Goal: Information Seeking & Learning: Learn about a topic

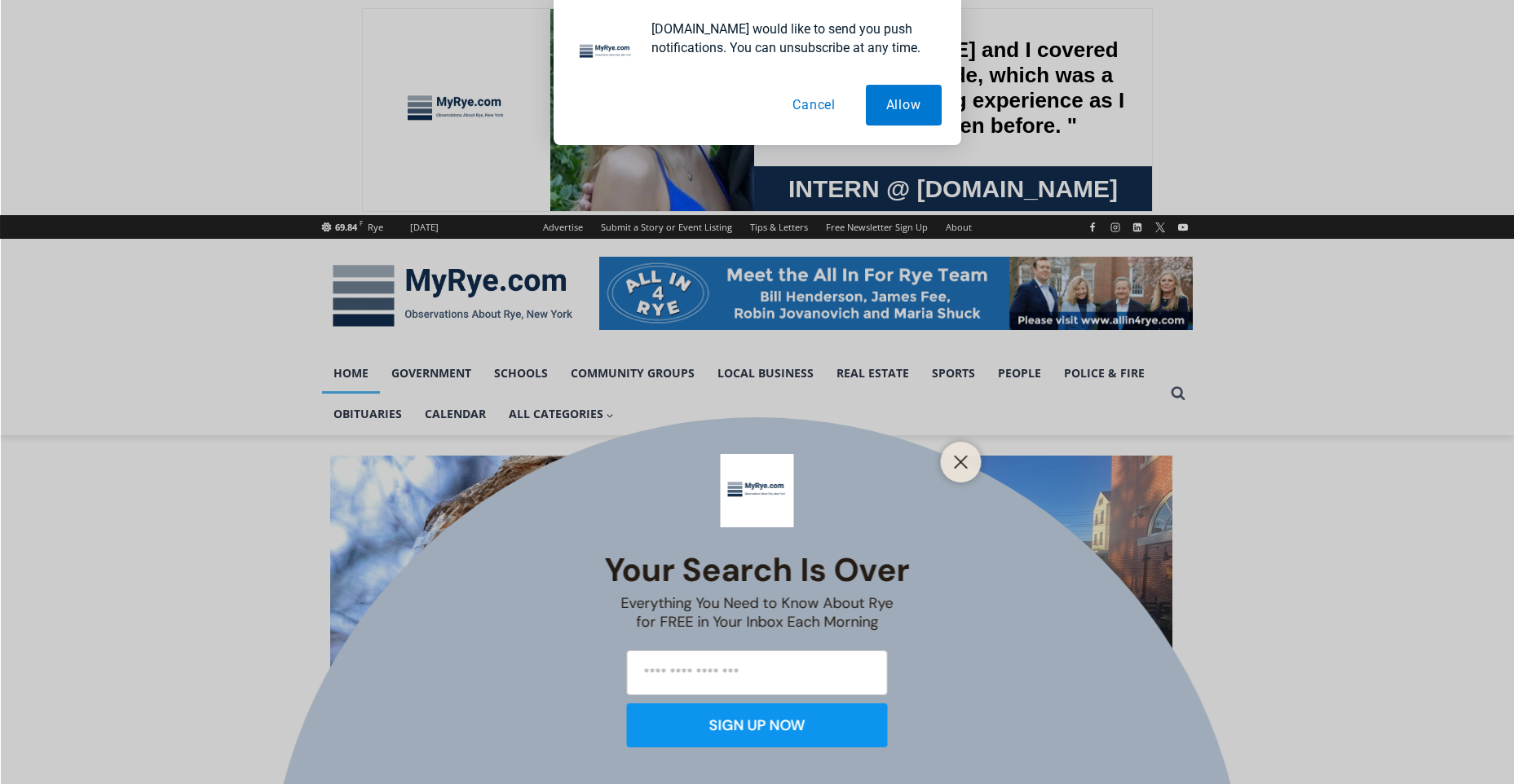
click at [820, 109] on button "Cancel" at bounding box center [813, 105] width 84 height 40
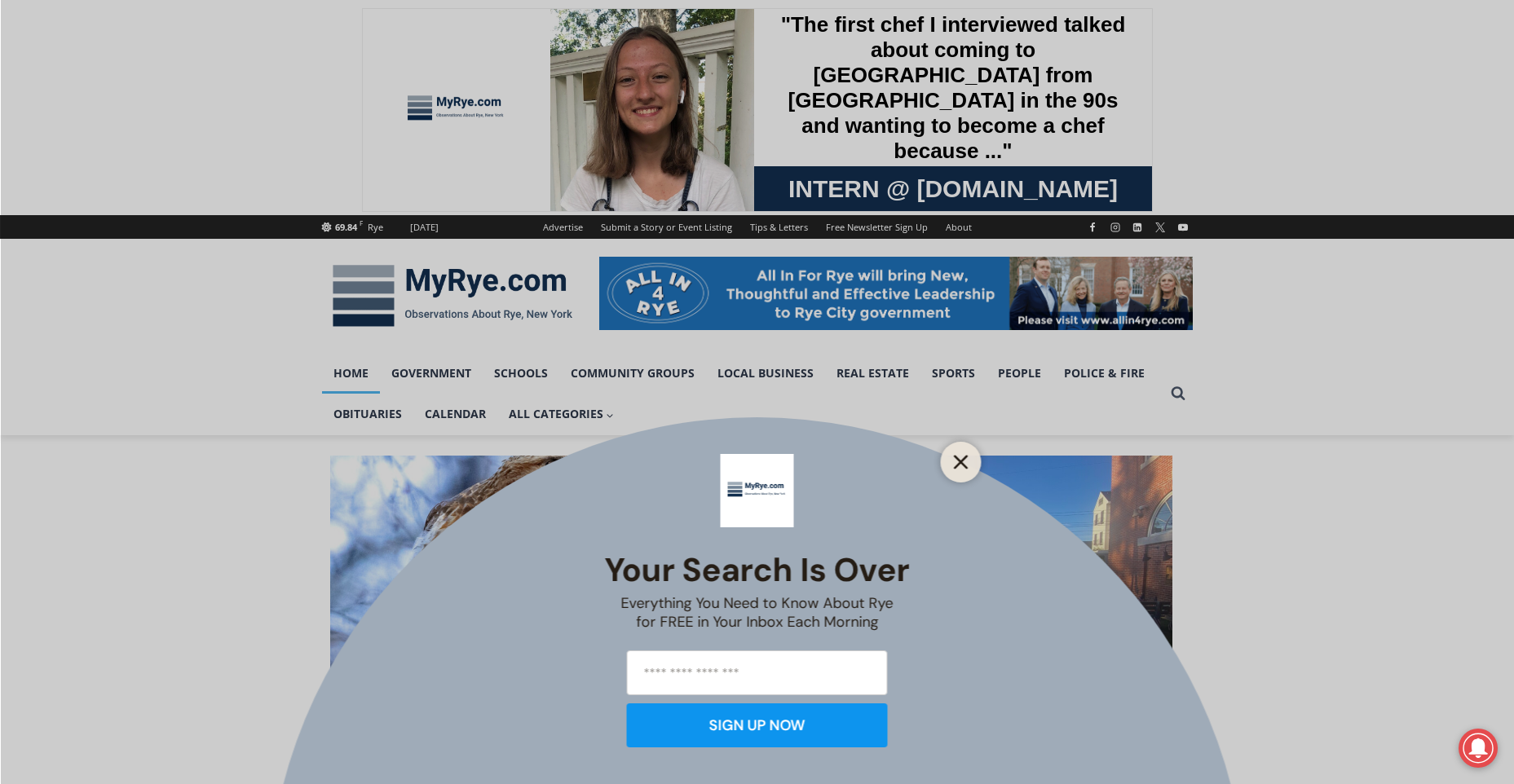
click at [966, 457] on line "Close" at bounding box center [961, 462] width 12 height 12
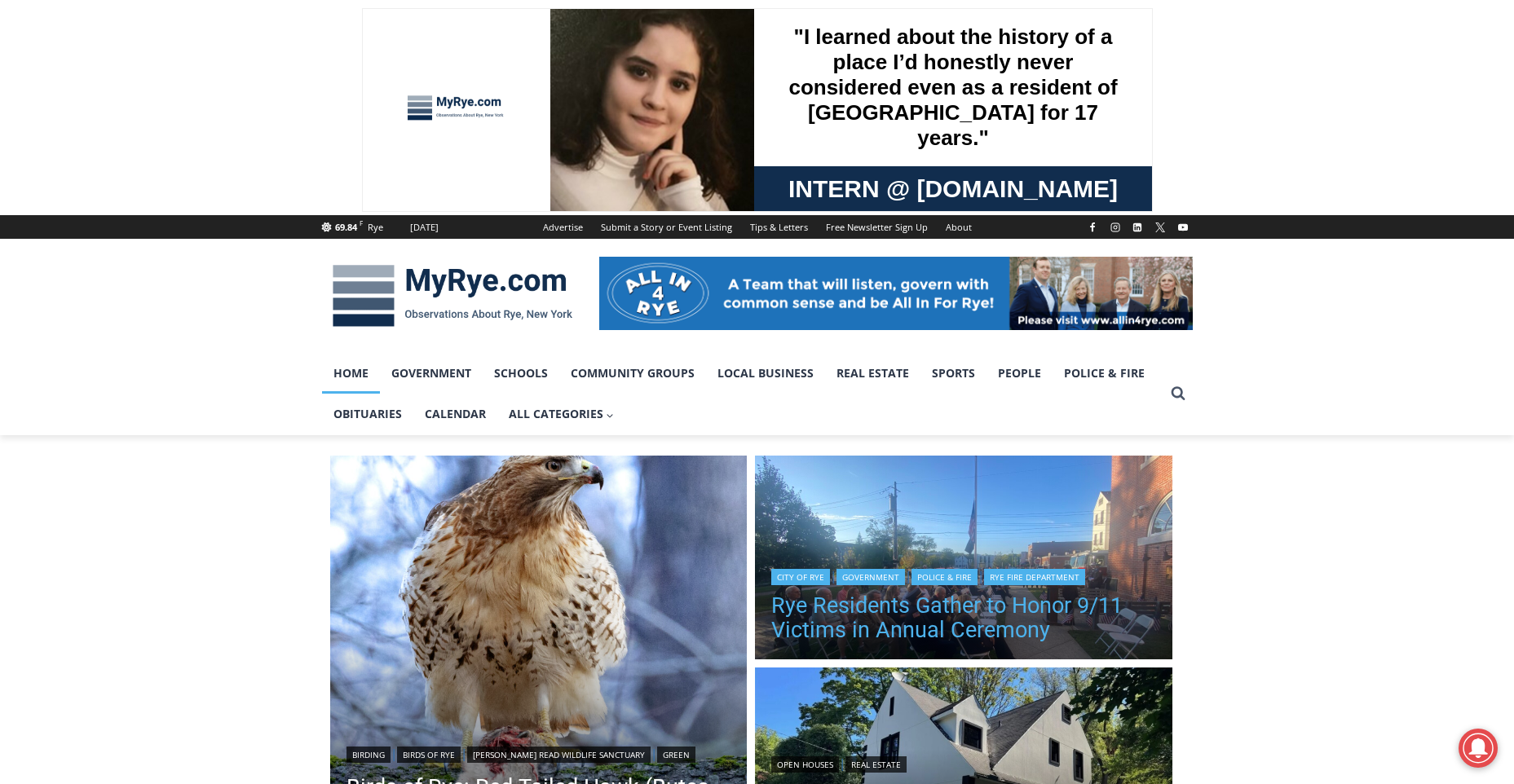
click at [891, 611] on link "Rye Residents Gather to Honor 9/11 Victims in Annual Ceremony" at bounding box center [963, 617] width 385 height 49
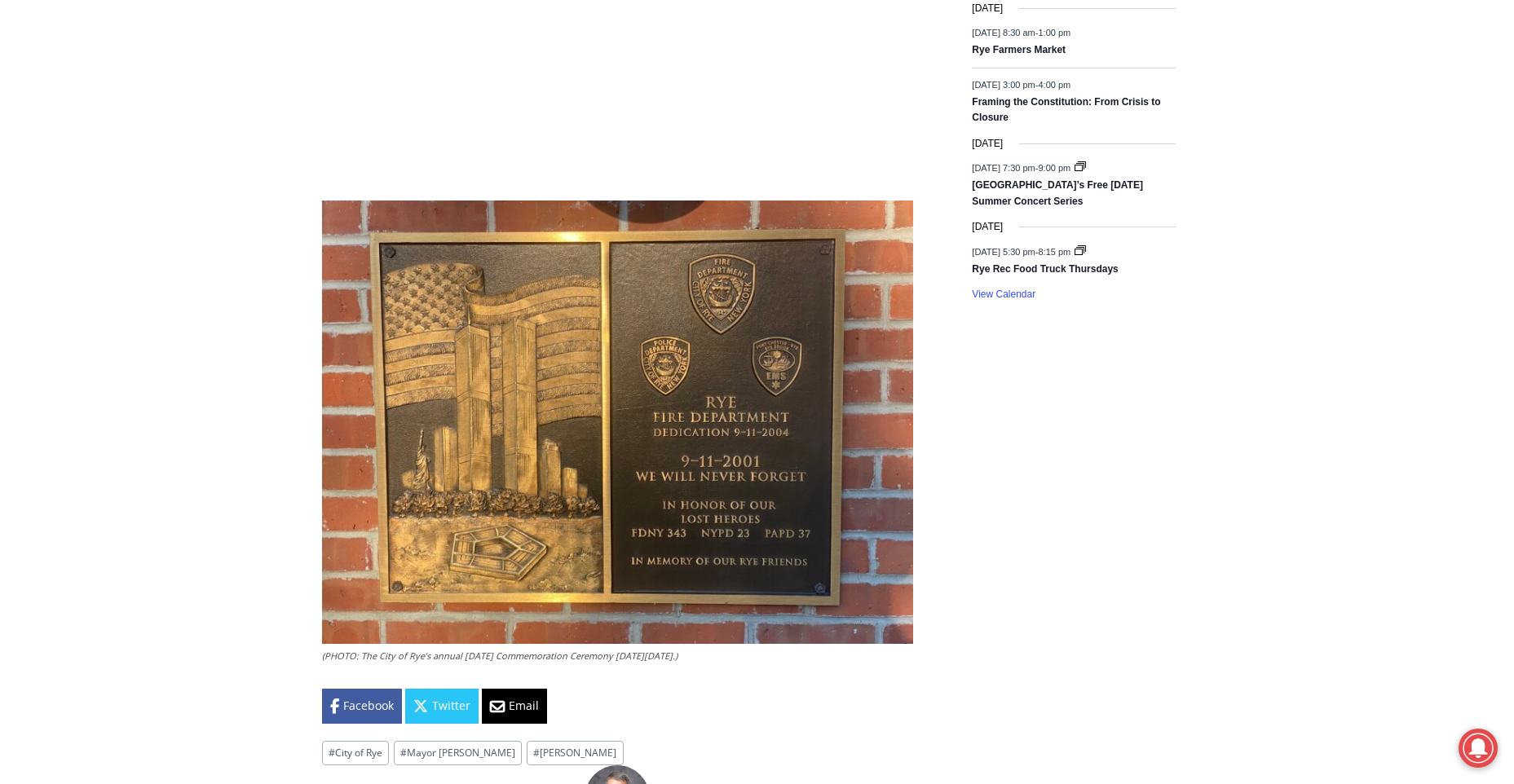
scroll to position [2574, 0]
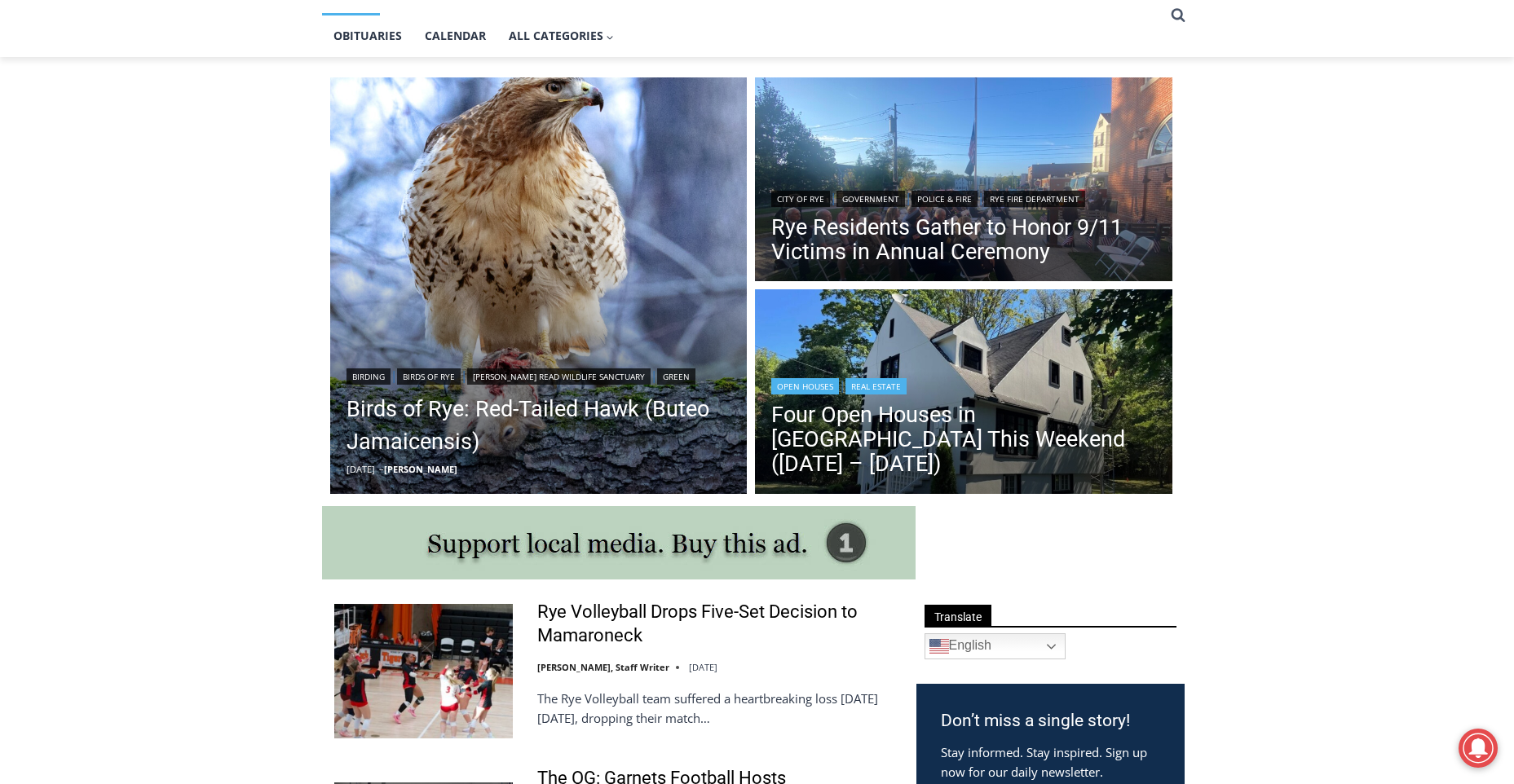
click at [890, 337] on img "Read More Four Open Houses in Rye This Weekend (September 13 – 14)" at bounding box center [963, 393] width 417 height 209
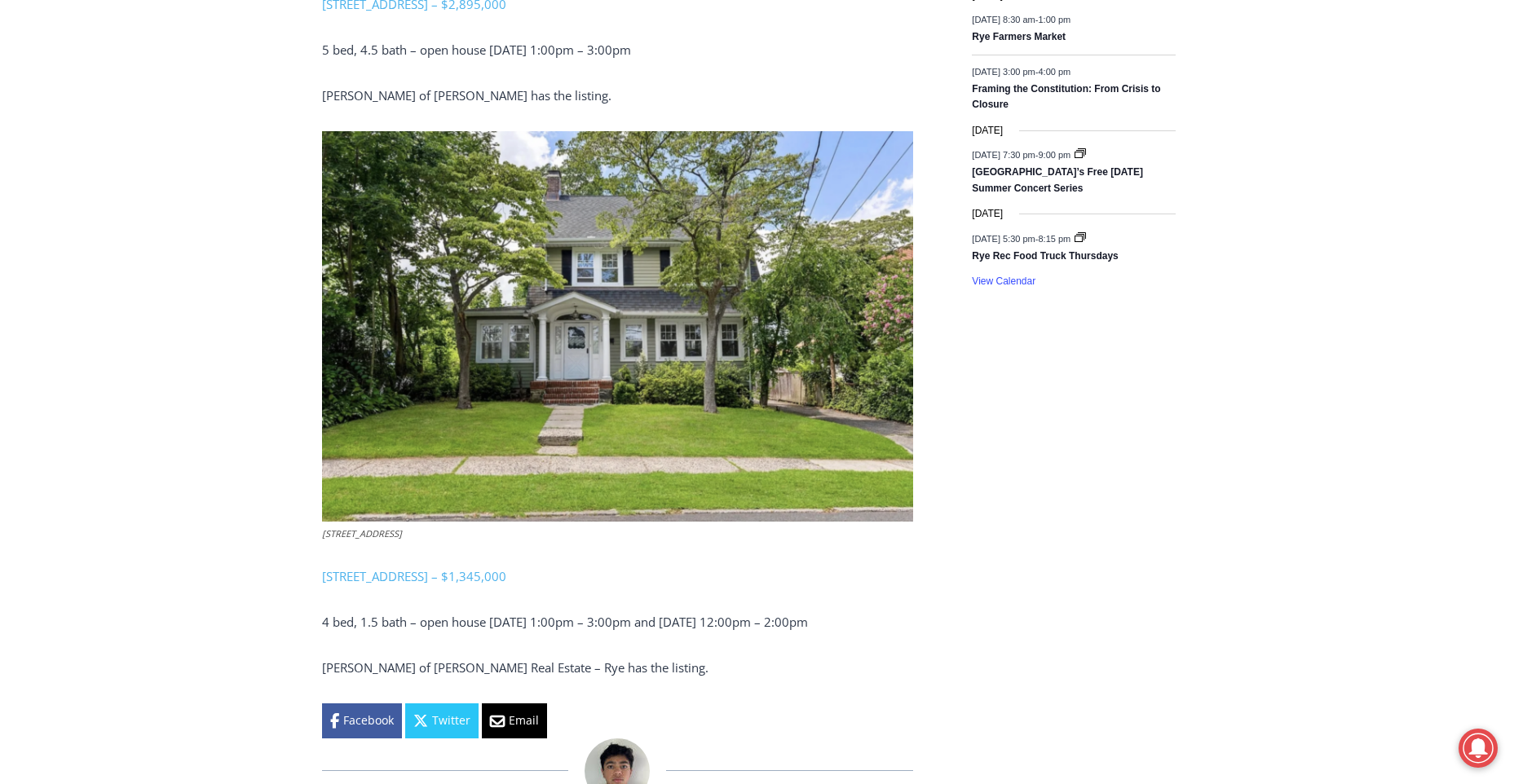
scroll to position [2900, 0]
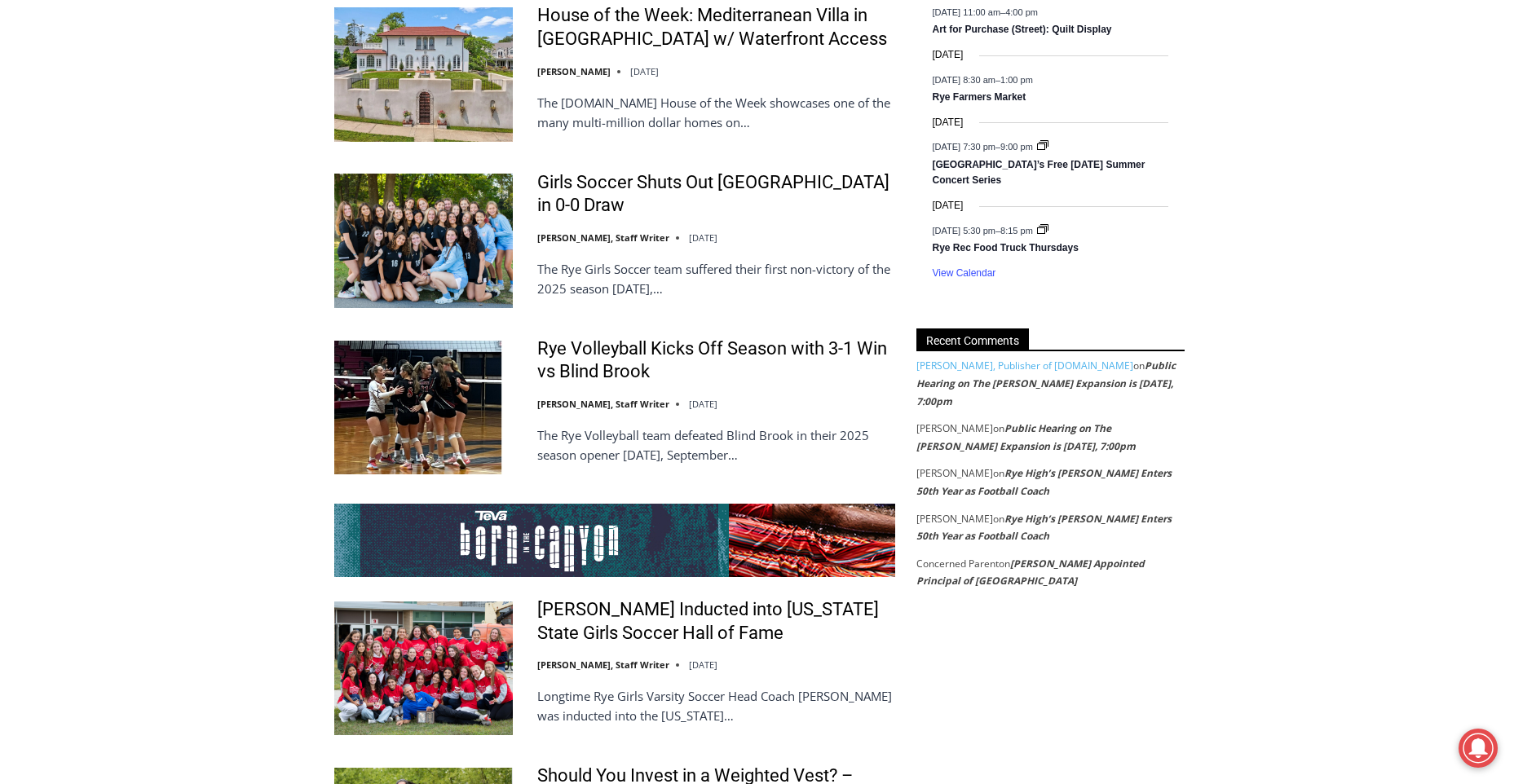
scroll to position [2974, 0]
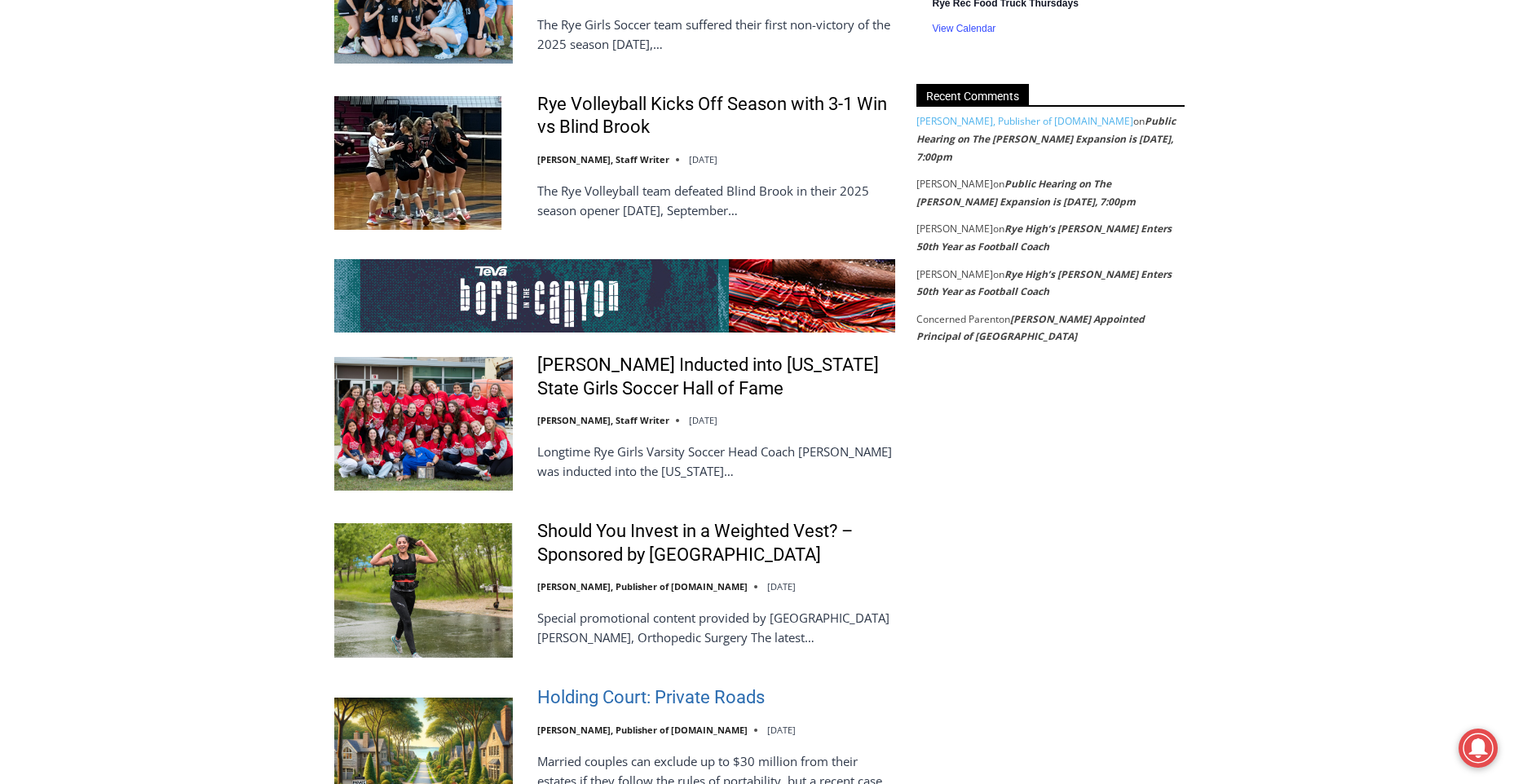
click at [571, 686] on link "Holding Court: Private Roads" at bounding box center [651, 697] width 227 height 24
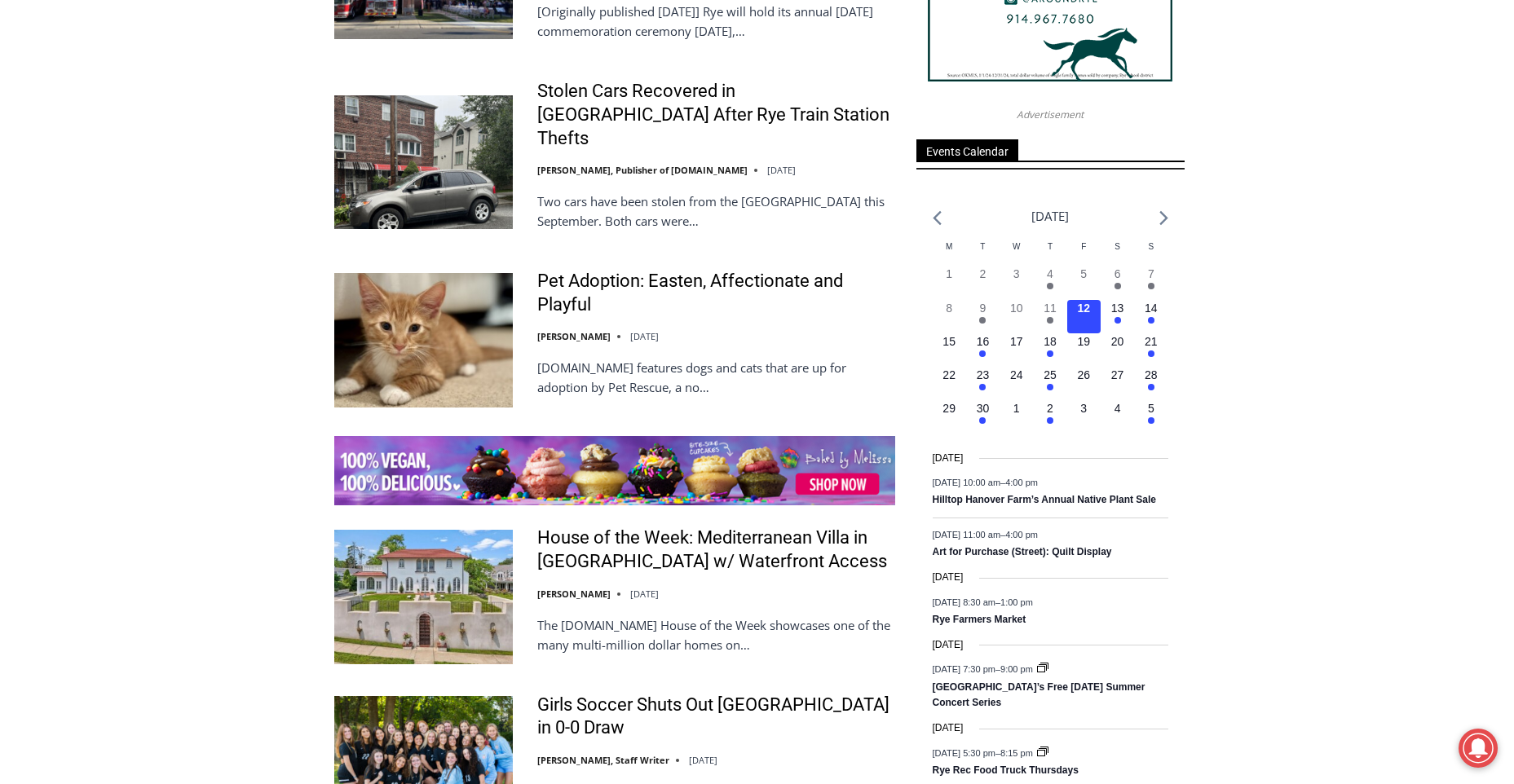
scroll to position [2078, 0]
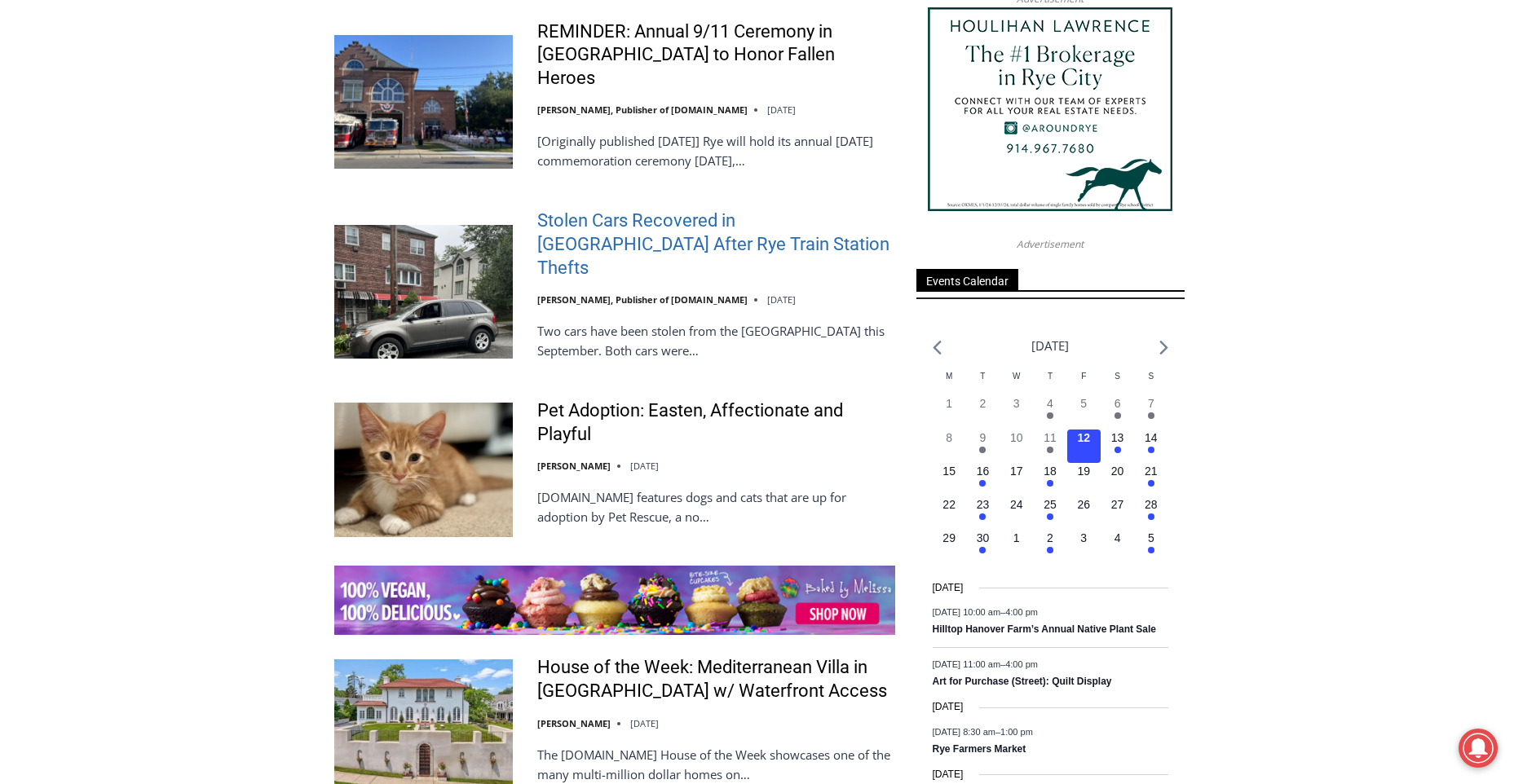
click at [629, 209] on link "Stolen Cars Recovered in Bronx After Rye Train Station Thefts" at bounding box center [715, 244] width 358 height 70
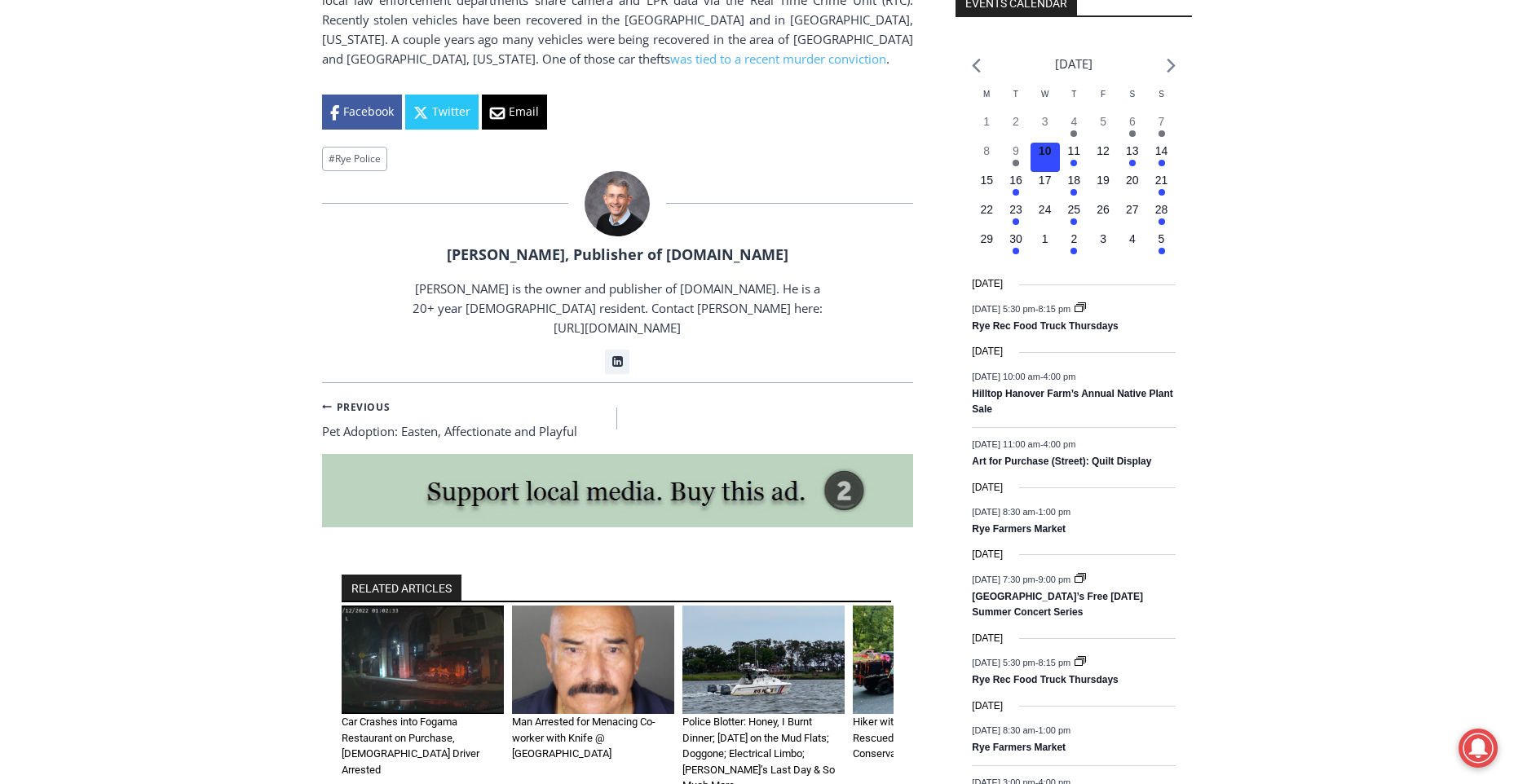
scroll to position [2085, 0]
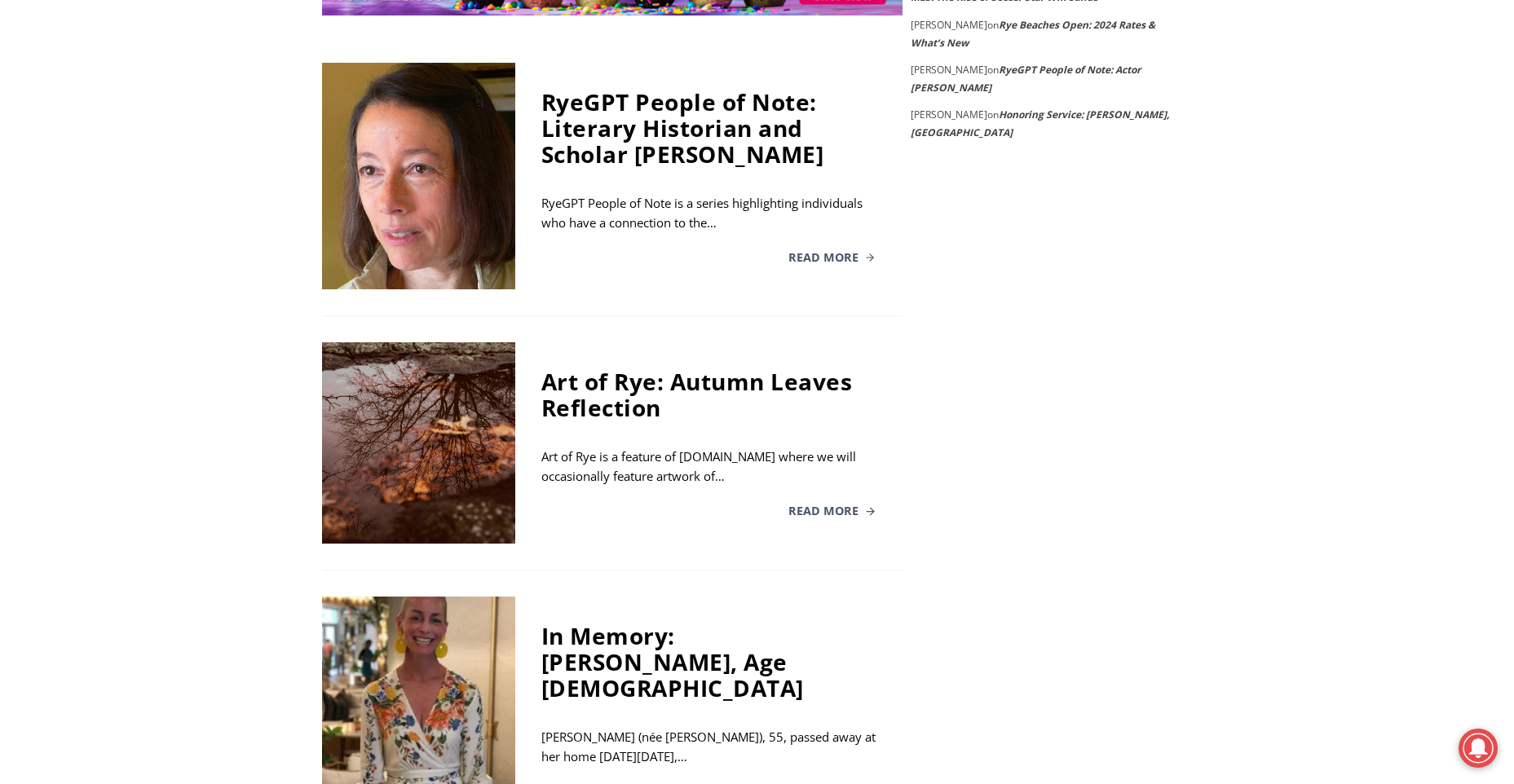
scroll to position [2688, 0]
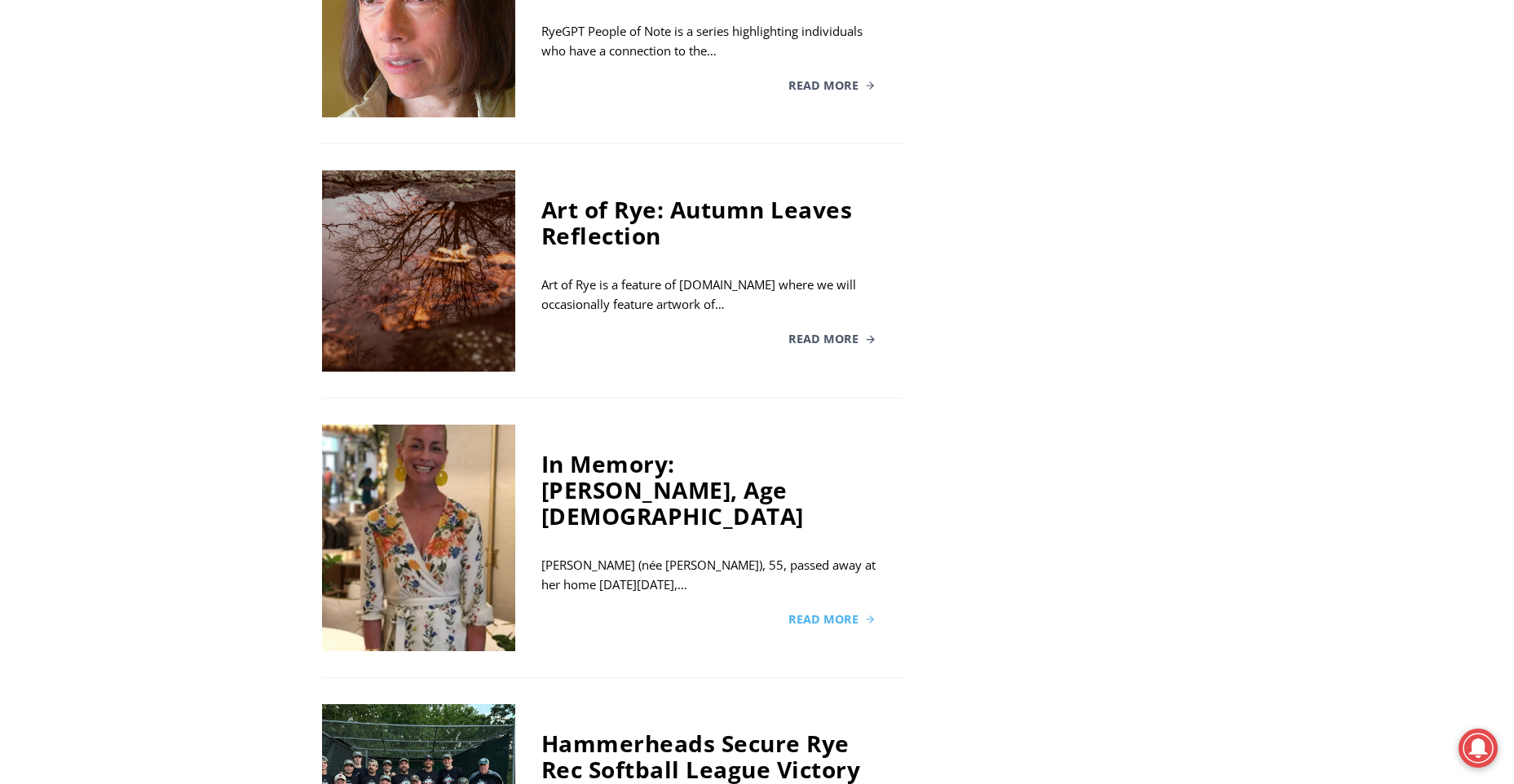
click at [838, 614] on span "Read More" at bounding box center [823, 619] width 70 height 12
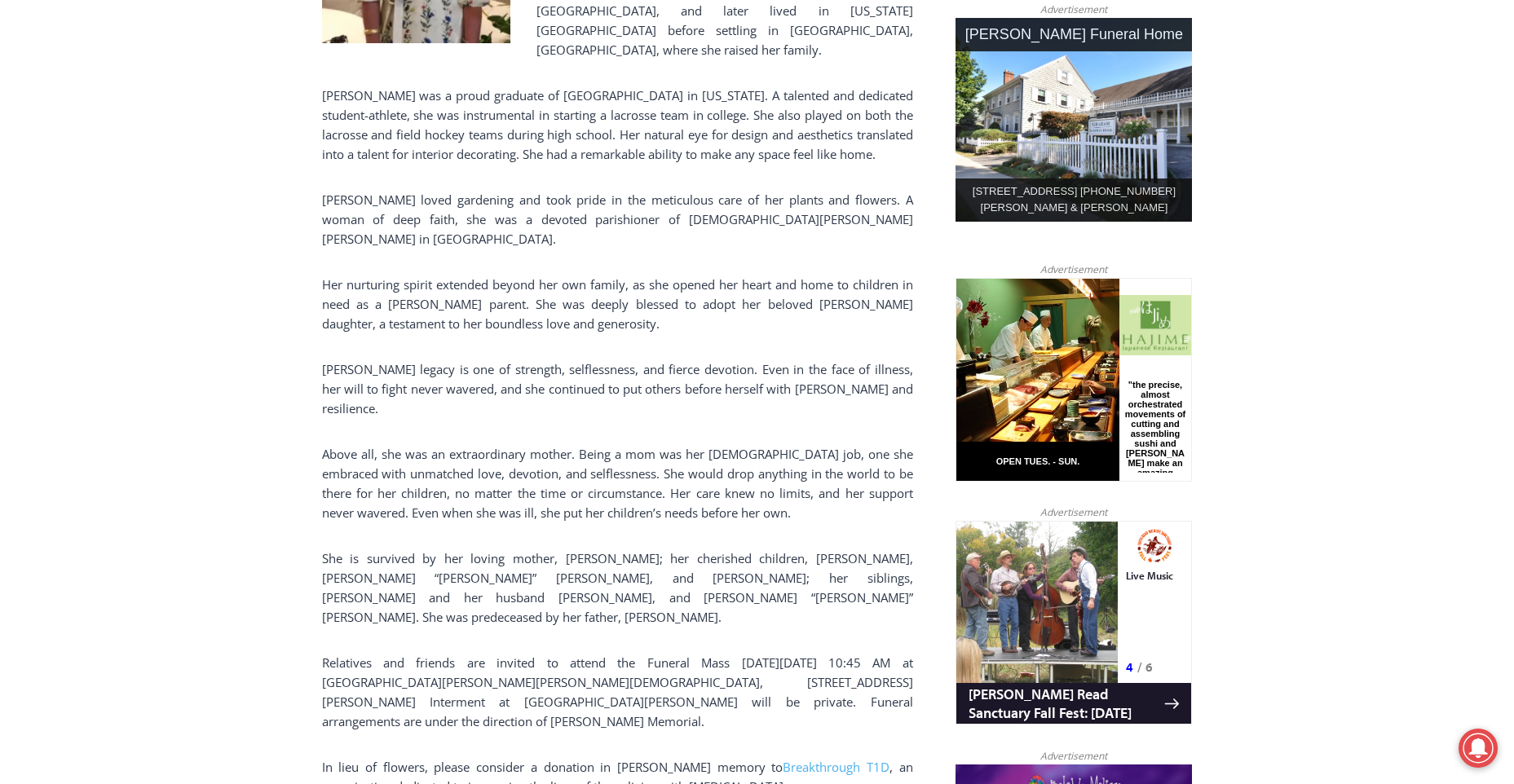
scroll to position [815, 0]
